Goal: Task Accomplishment & Management: Manage account settings

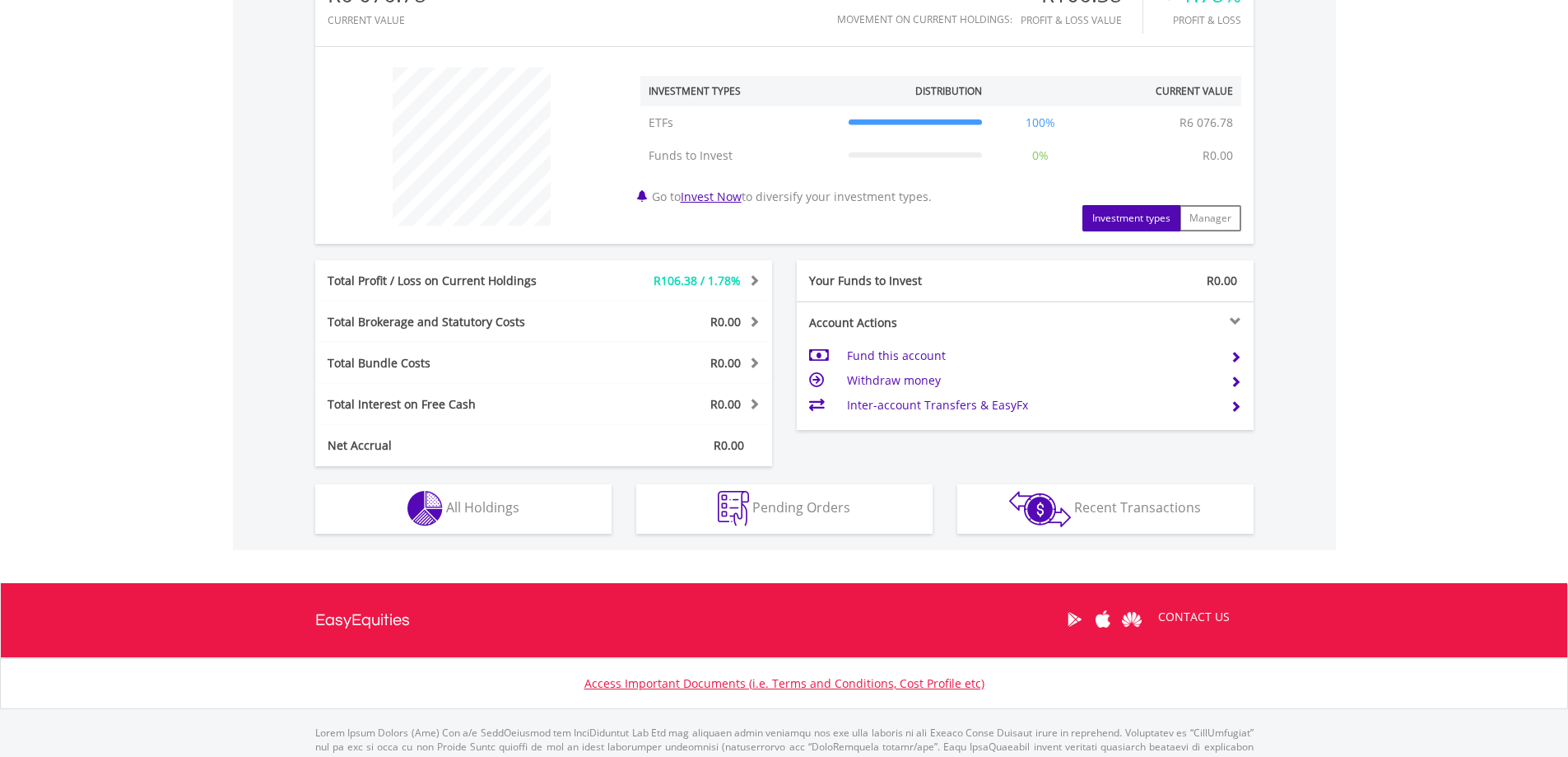
scroll to position [576, 0]
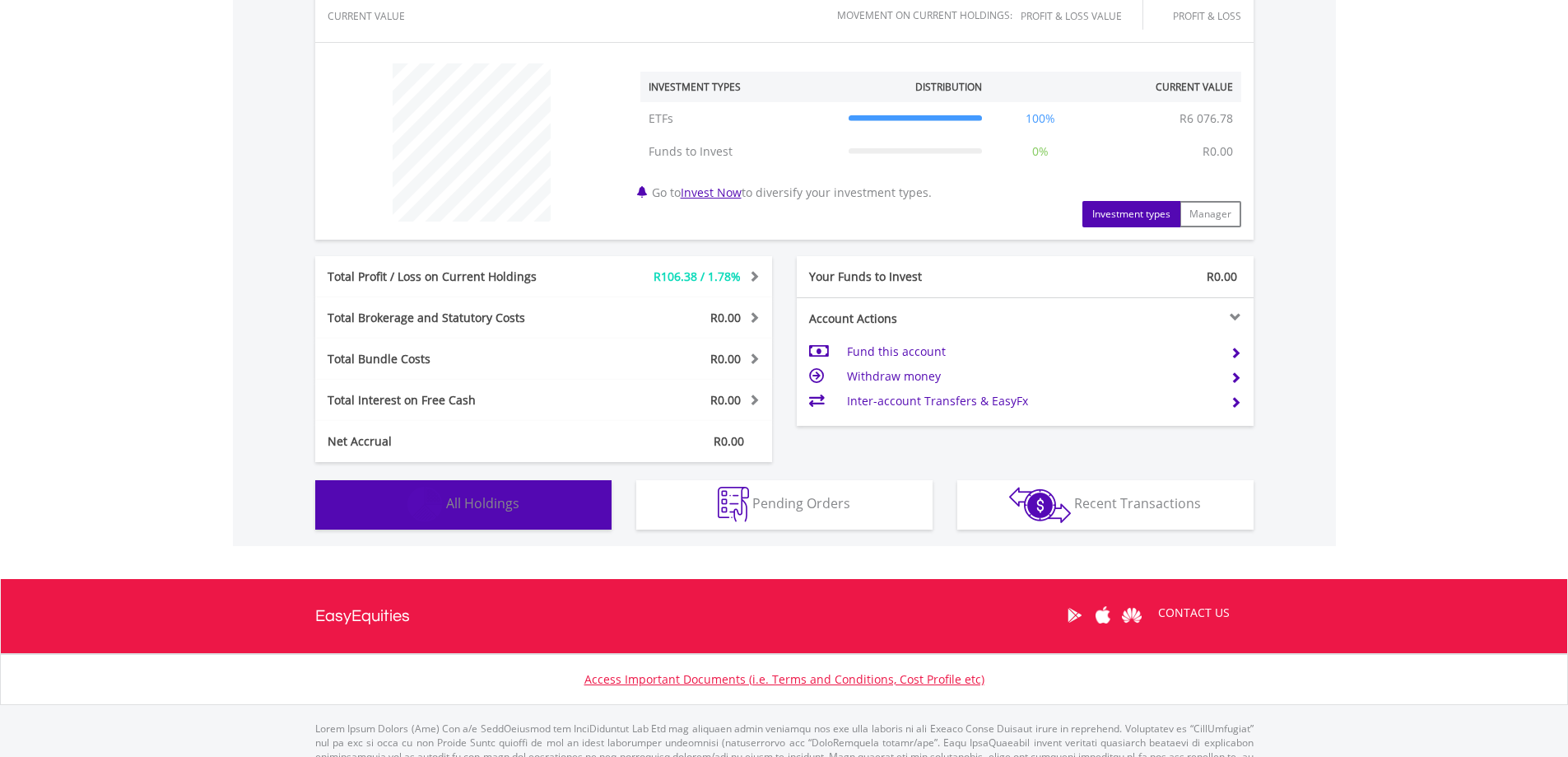
click at [457, 497] on span "All Holdings" at bounding box center [482, 503] width 73 height 18
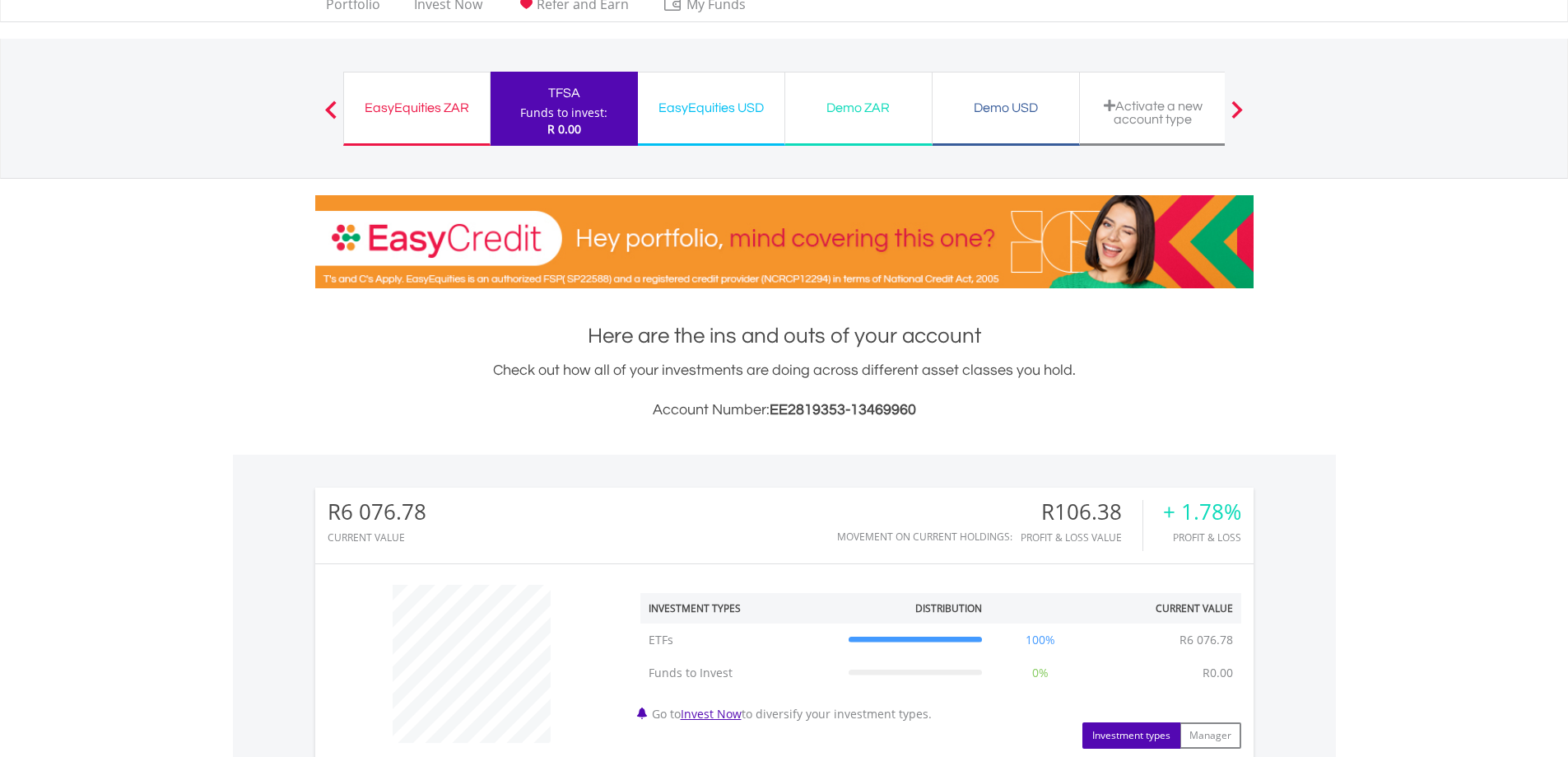
scroll to position [0, 0]
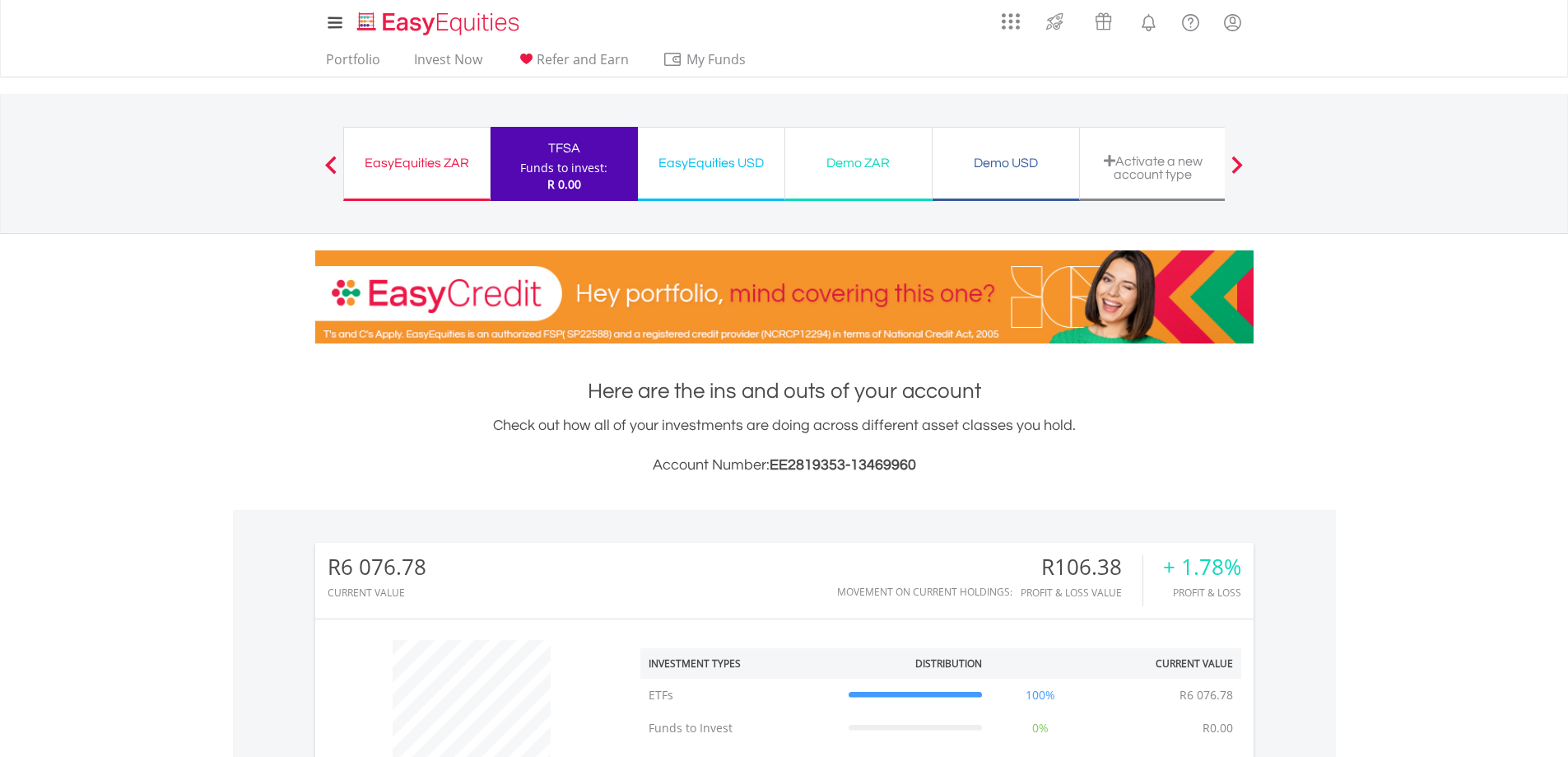
click at [751, 174] on div "EasyEquities USD" at bounding box center [711, 163] width 127 height 23
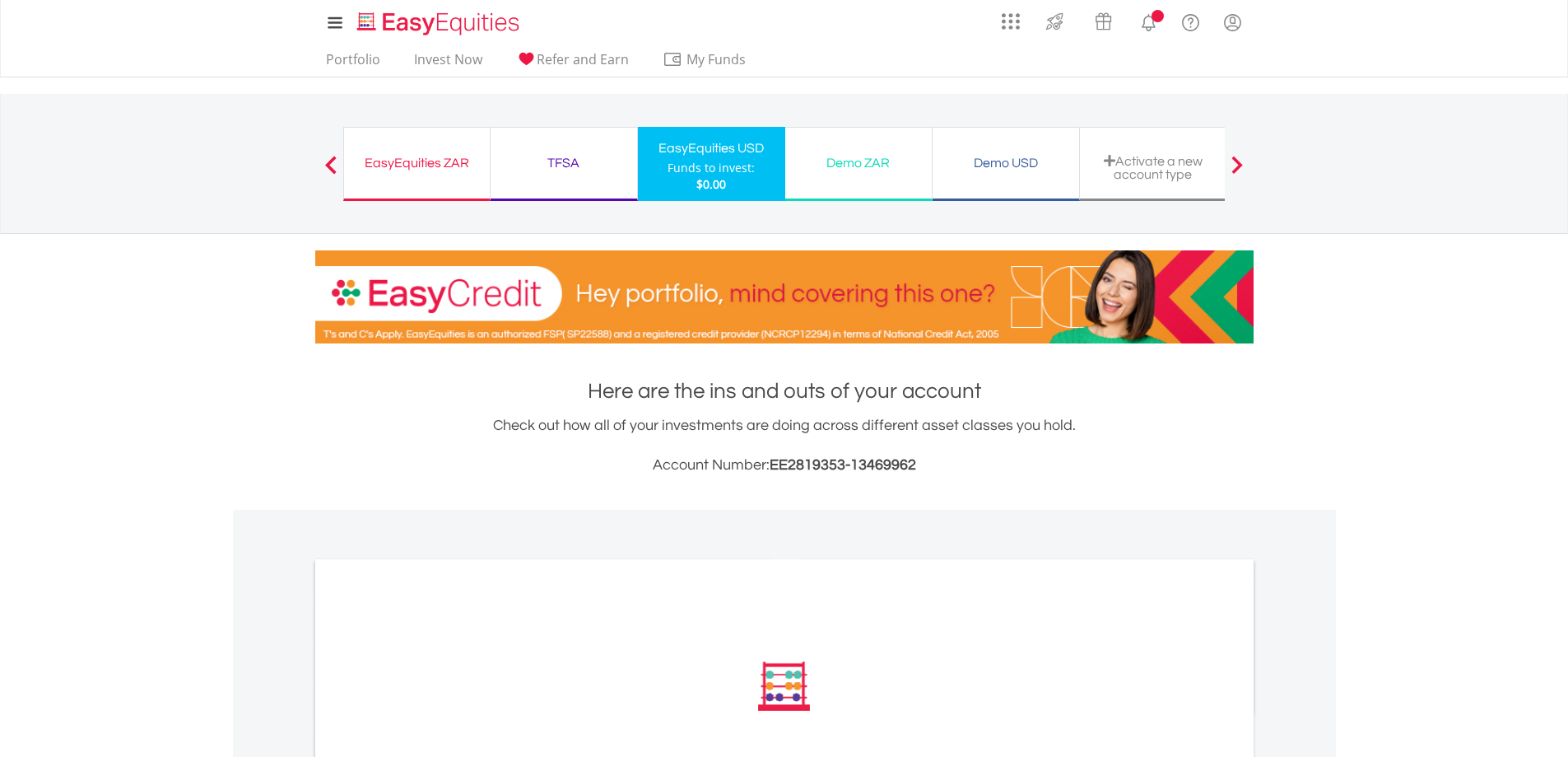
click at [844, 188] on div "Demo ZAR Funds to invest: $0.00" at bounding box center [859, 164] width 148 height 74
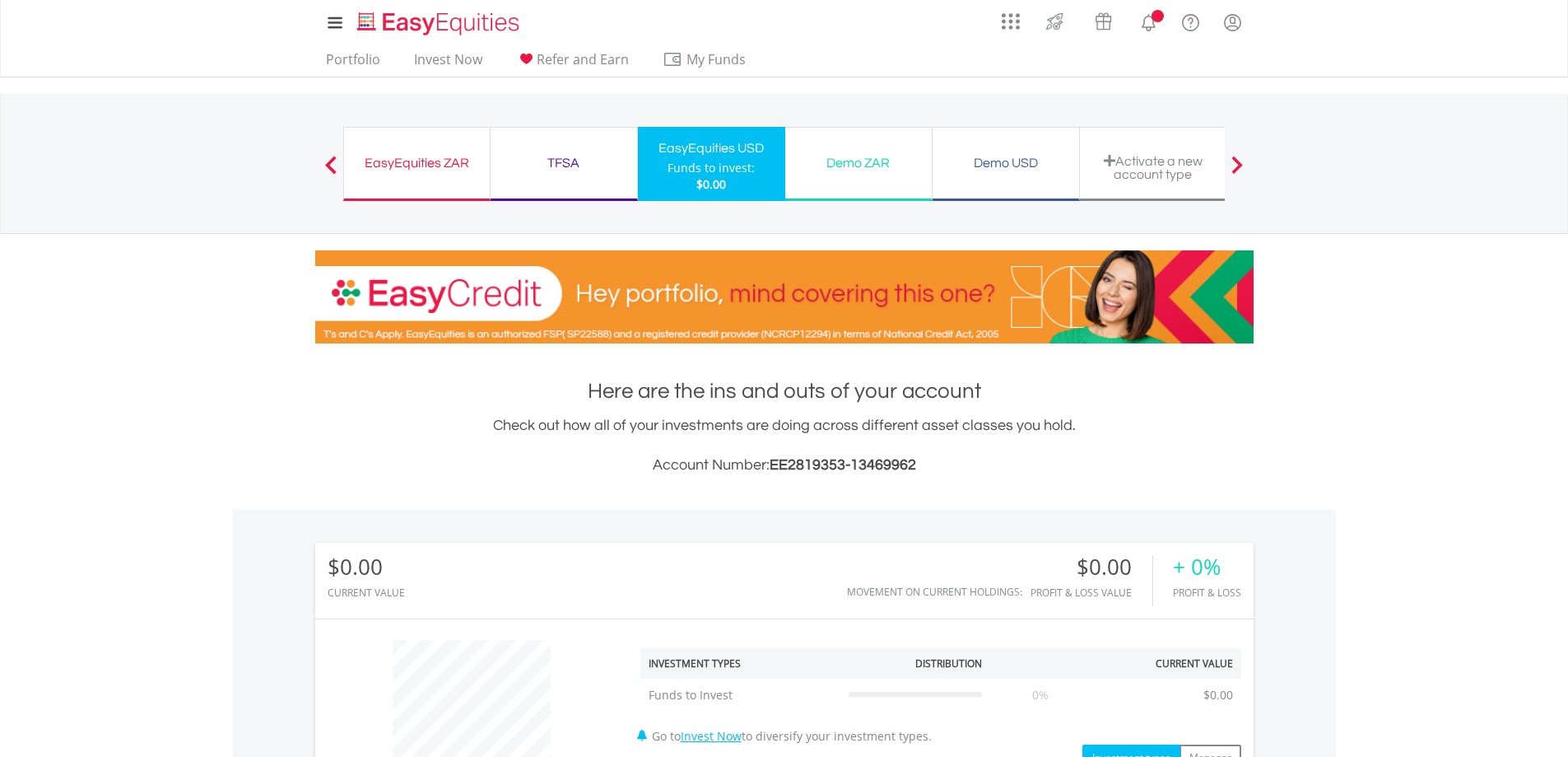
scroll to position [158, 313]
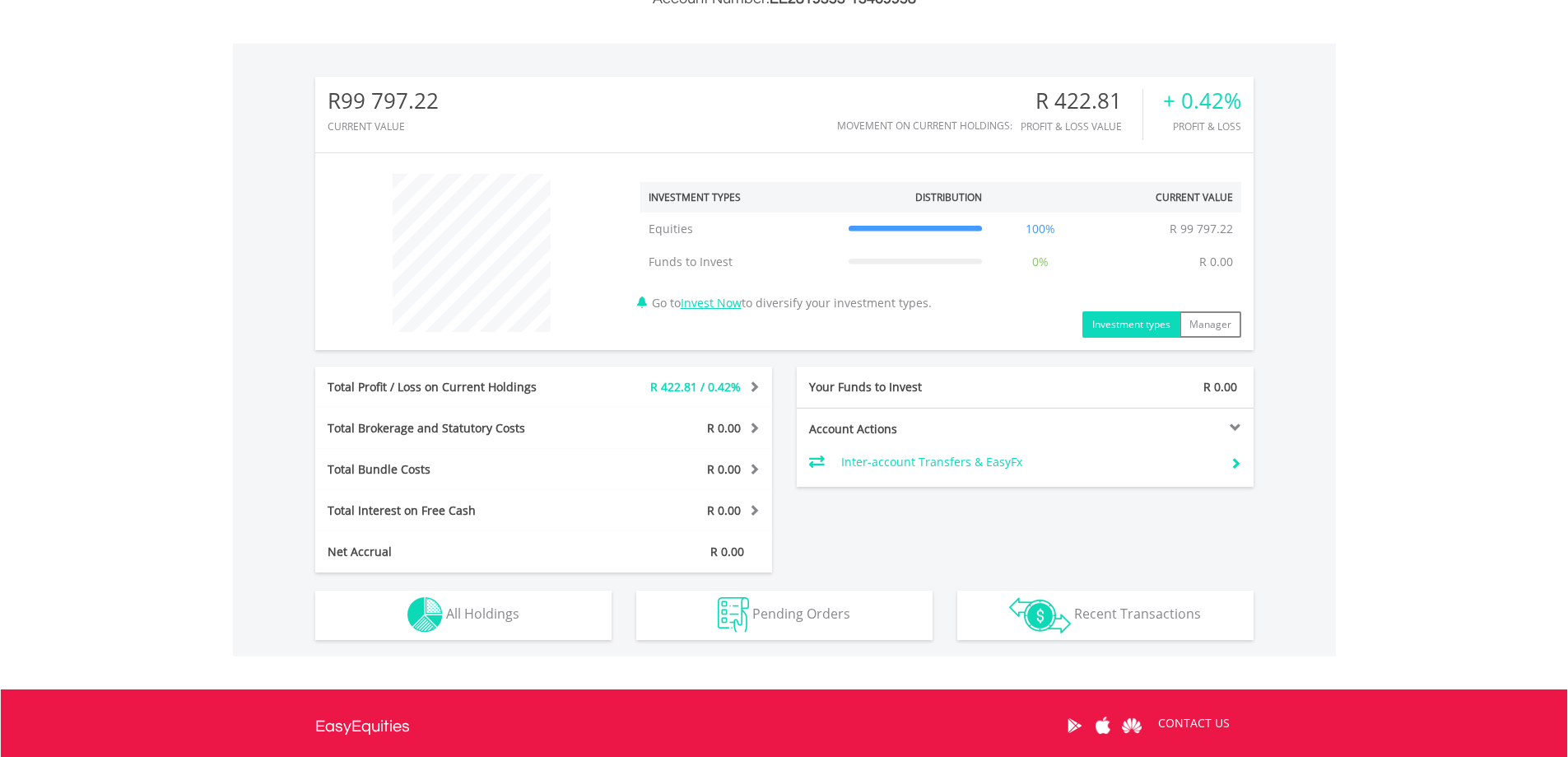
scroll to position [576, 0]
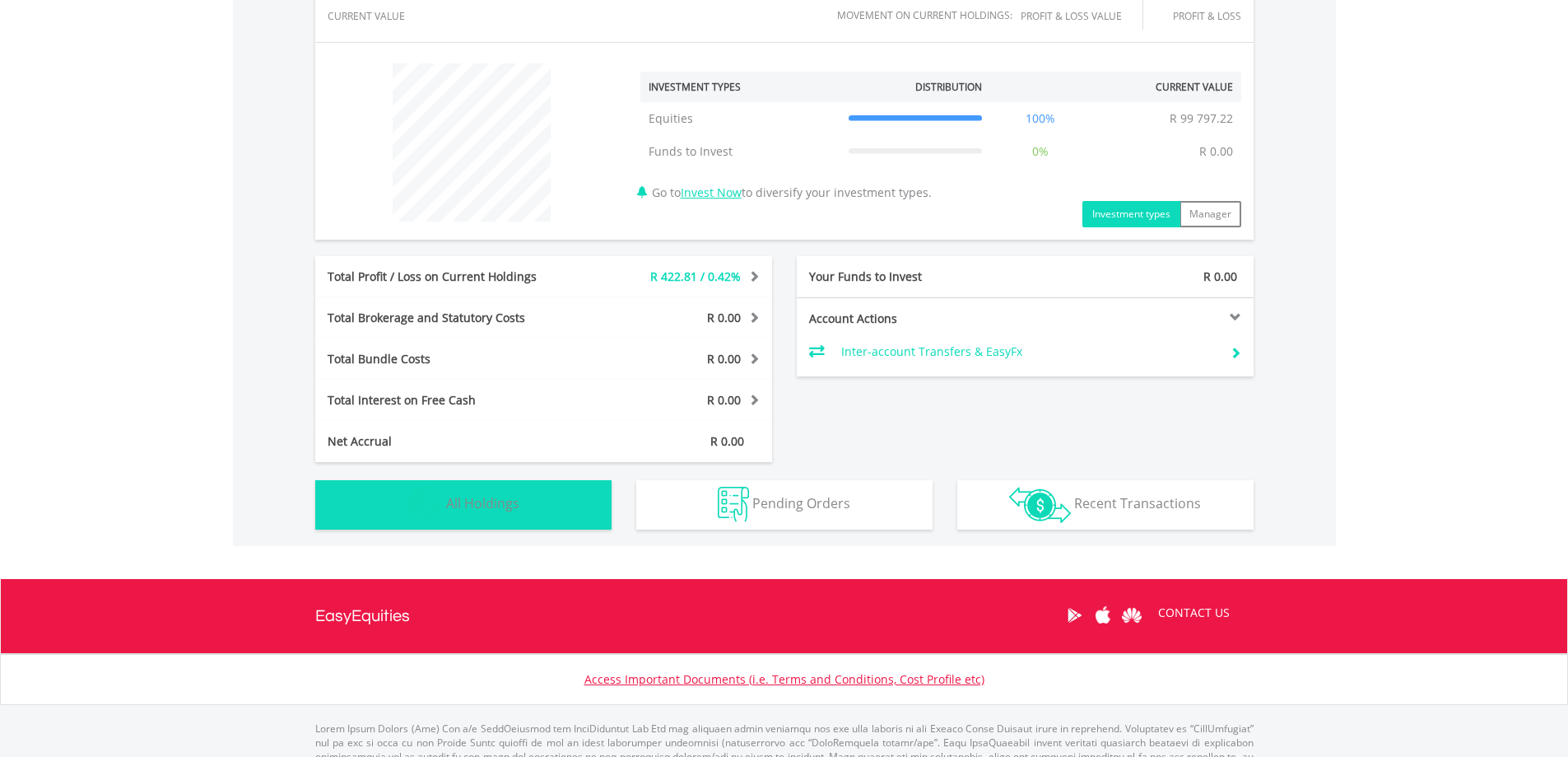
click at [481, 498] on span "All Holdings" at bounding box center [482, 503] width 73 height 18
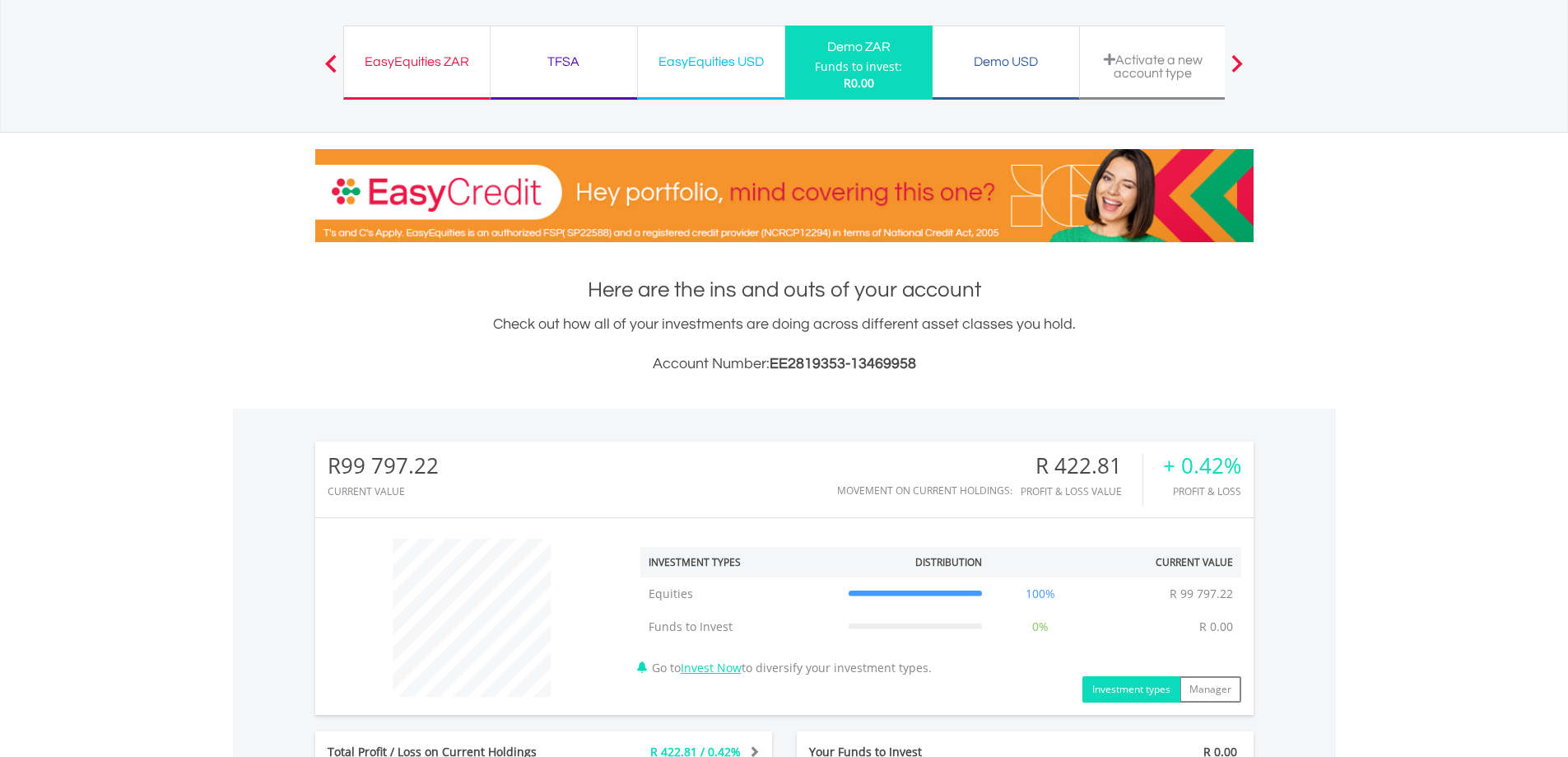
scroll to position [0, 0]
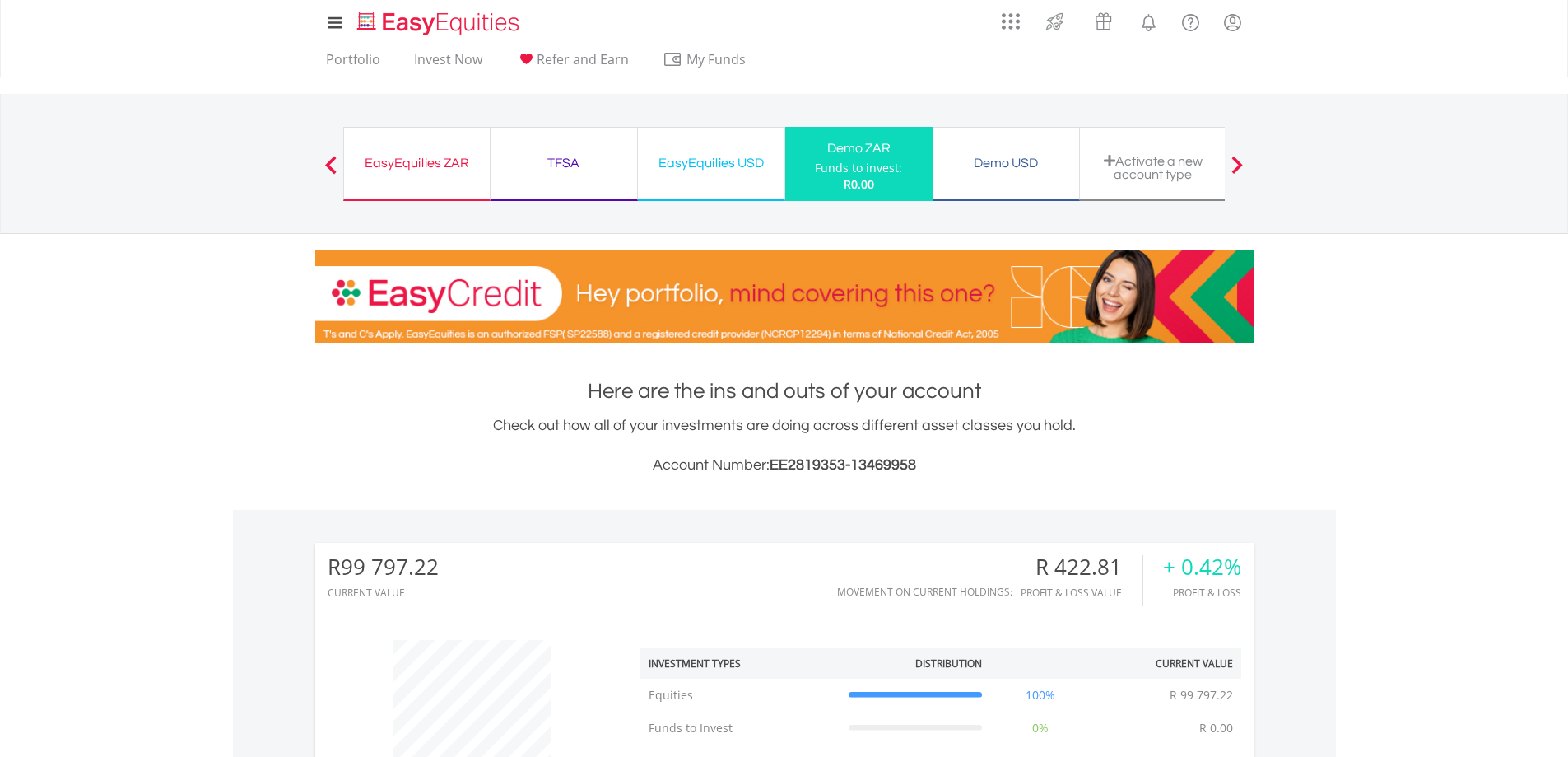
click at [989, 164] on div "Demo USD" at bounding box center [1005, 163] width 127 height 23
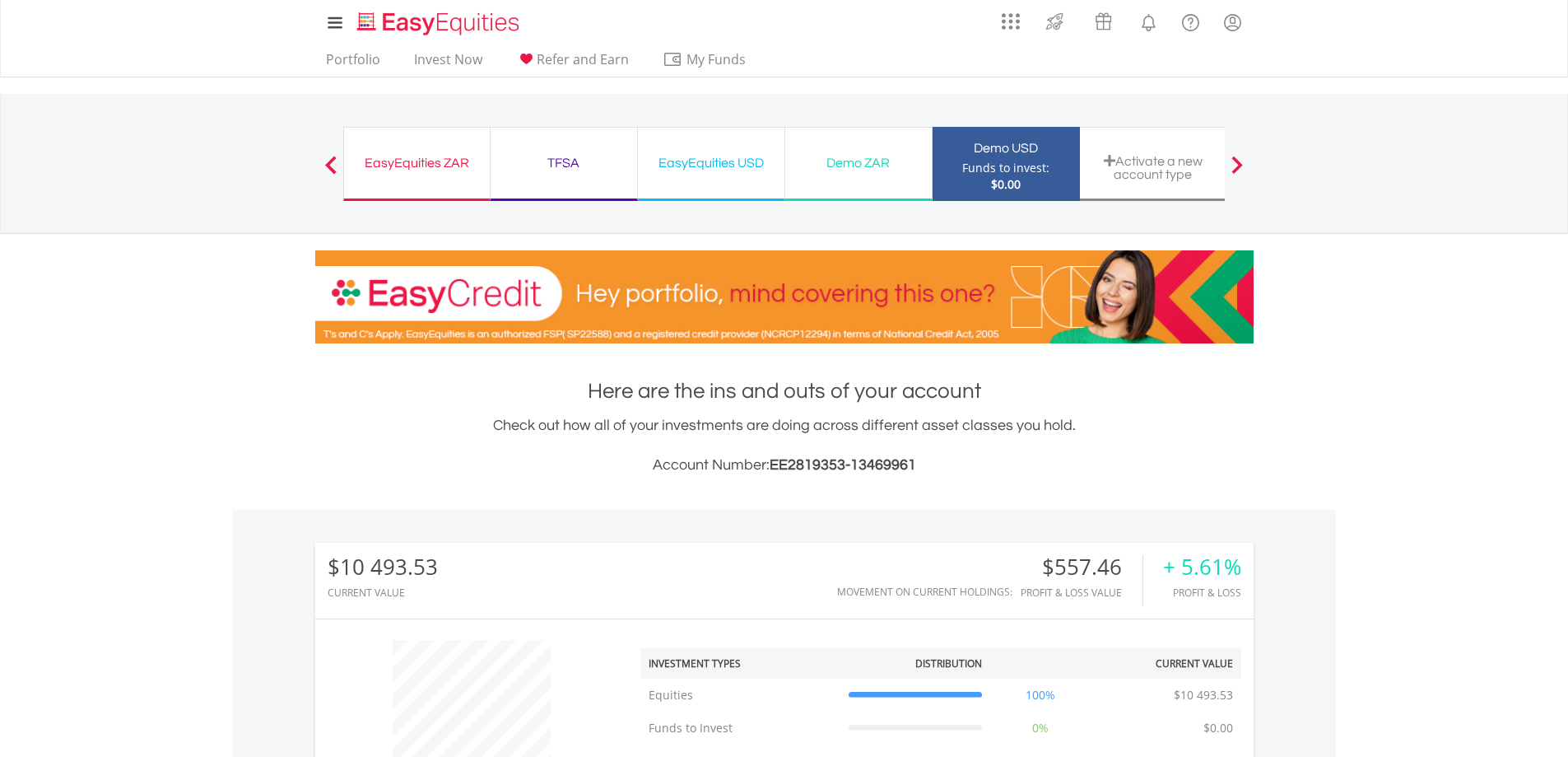
scroll to position [158, 313]
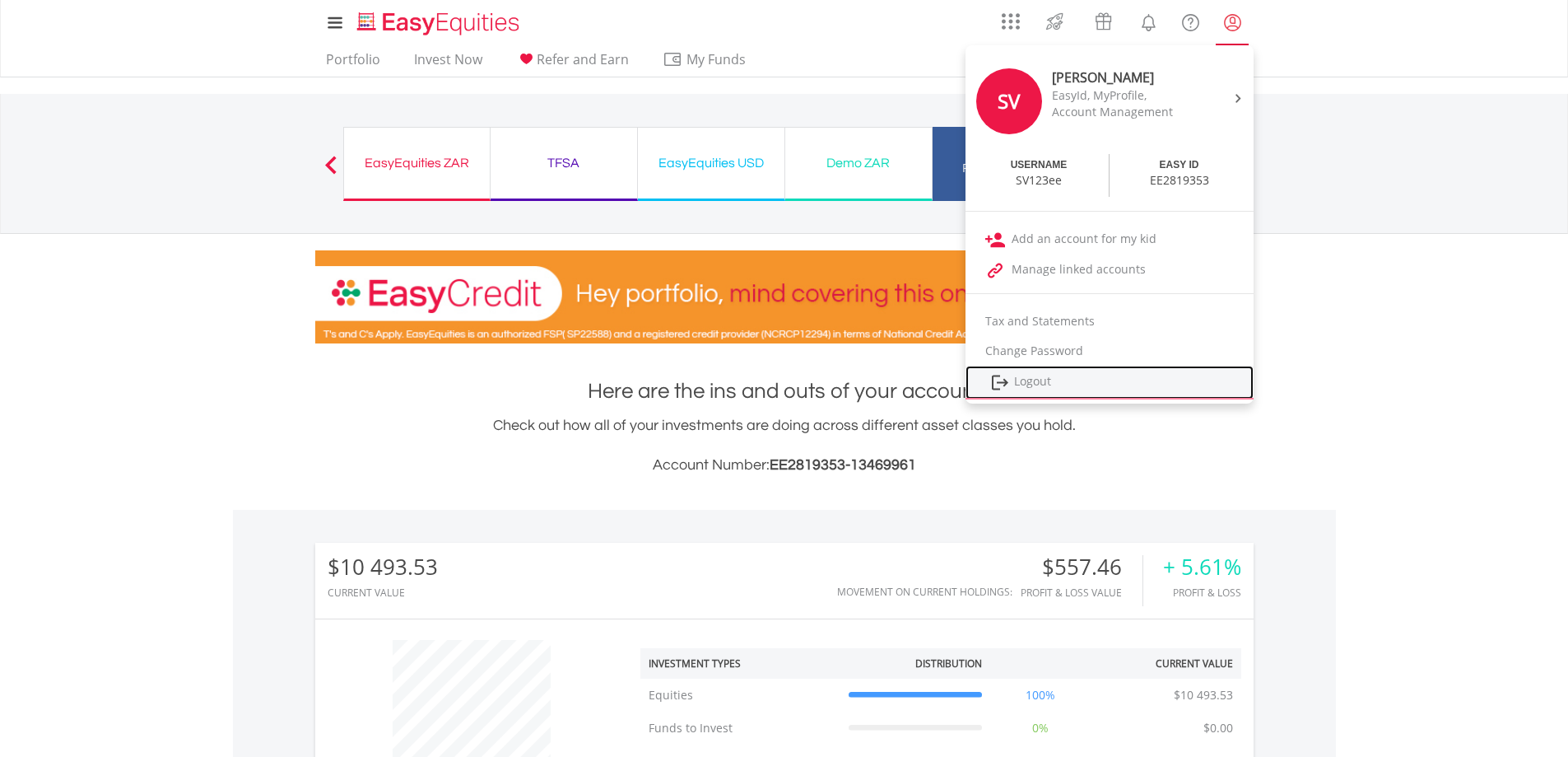
click at [1026, 383] on link "Logout" at bounding box center [1109, 383] width 288 height 34
